Goal: Find specific page/section: Find specific page/section

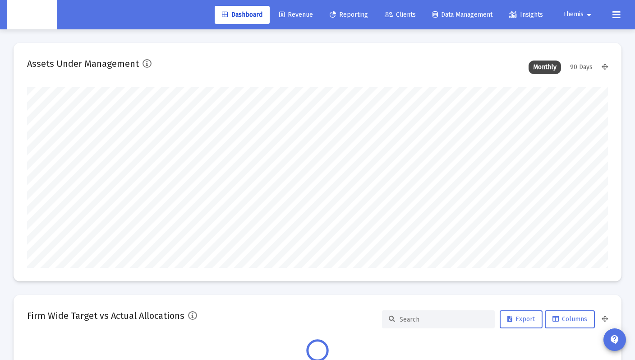
scroll to position [180, 312]
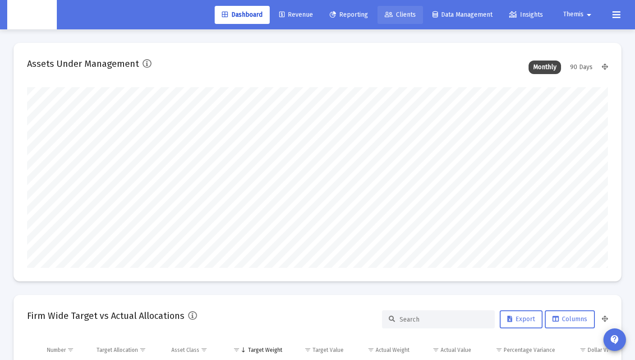
click at [399, 19] on link "Clients" at bounding box center [401, 15] width 46 height 18
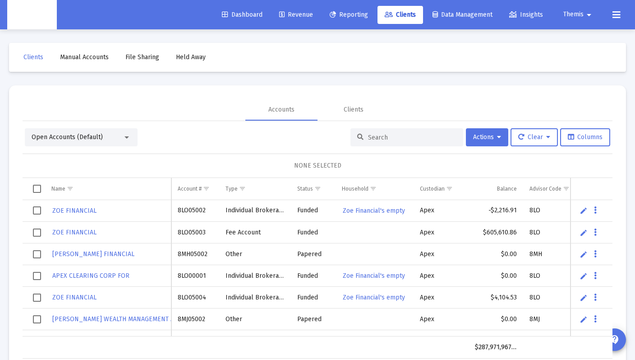
click at [392, 140] on input at bounding box center [412, 138] width 88 height 8
click at [365, 110] on div "Clients" at bounding box center [354, 110] width 72 height 22
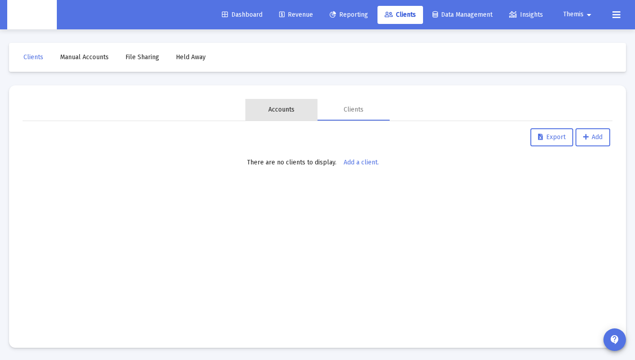
click at [280, 114] on div "Accounts" at bounding box center [281, 109] width 26 height 9
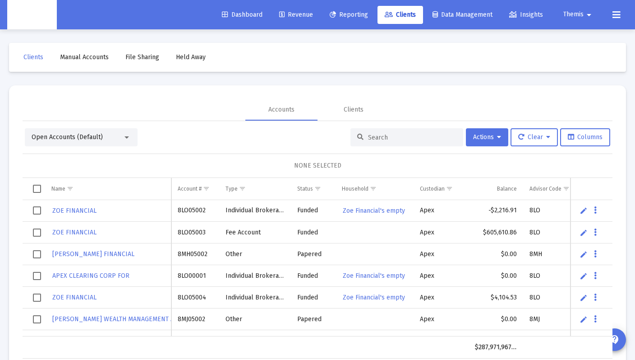
click at [383, 140] on input at bounding box center [412, 138] width 88 height 8
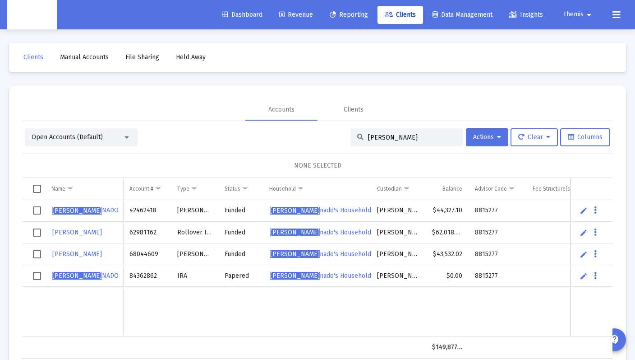
scroll to position [26, 0]
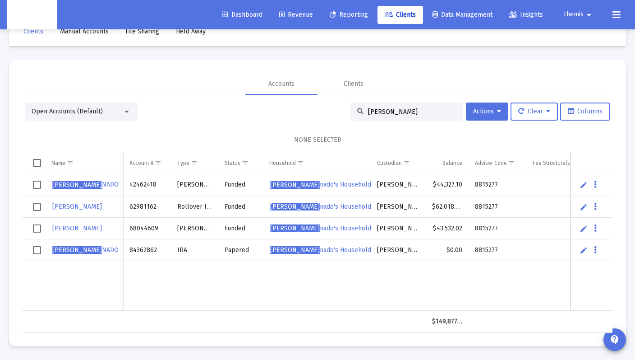
type input "[PERSON_NAME]"
click at [95, 185] on span "[PERSON_NAME]" at bounding box center [77, 185] width 50 height 8
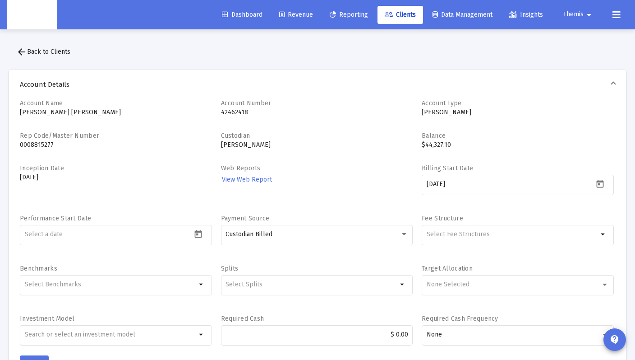
click at [44, 52] on span "arrow_back Back to Clients" at bounding box center [43, 52] width 54 height 8
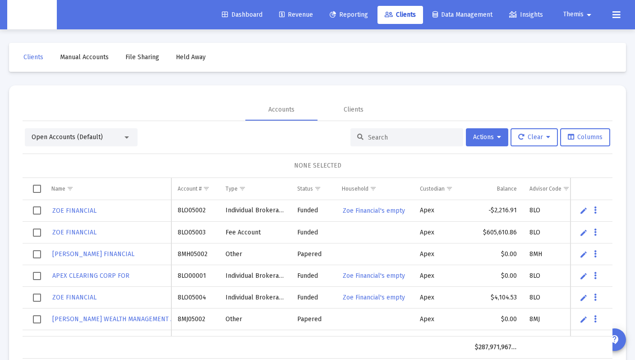
click at [391, 136] on input at bounding box center [412, 138] width 88 height 8
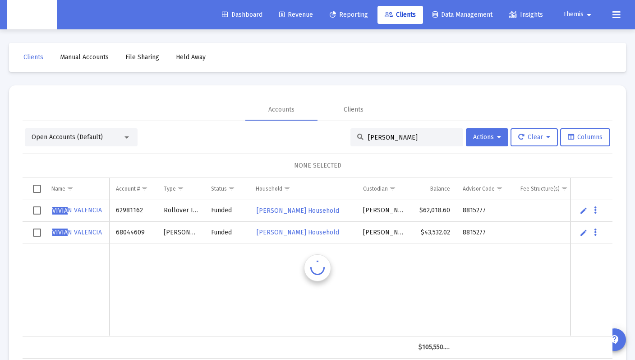
type input "[PERSON_NAME]"
click at [487, 77] on div "Clients Manual Accounts File Sharing Held Away Accounts Clients Open Accounts (…" at bounding box center [317, 207] width 635 height 356
